Goal: Task Accomplishment & Management: Manage account settings

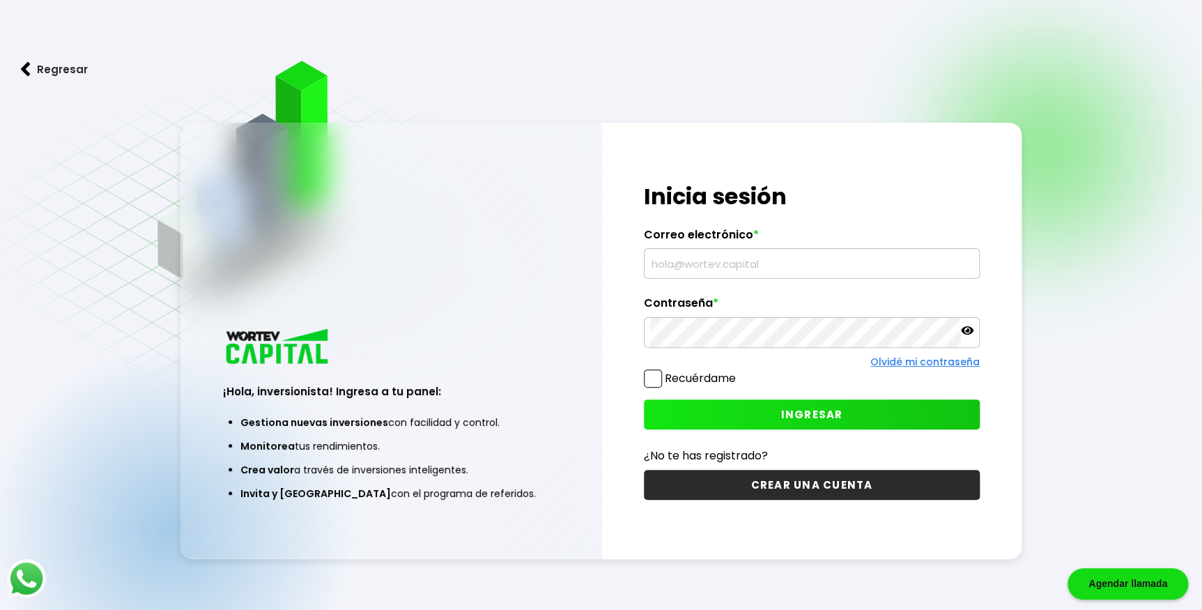
click at [762, 264] on input "text" at bounding box center [811, 263] width 323 height 29
type input "ldvanegas30@outlook.com"
click at [746, 353] on div "¡Hola, inversionista! Ingresa tus credenciales para iniciar sesión Inicia sesió…" at bounding box center [812, 341] width 420 height 436
